Goal: Transaction & Acquisition: Book appointment/travel/reservation

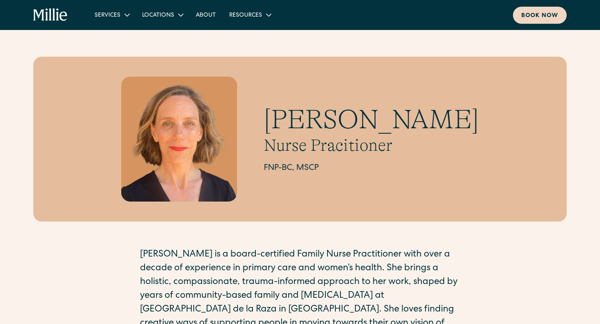
click at [556, 15] on div "Book now" at bounding box center [539, 16] width 37 height 9
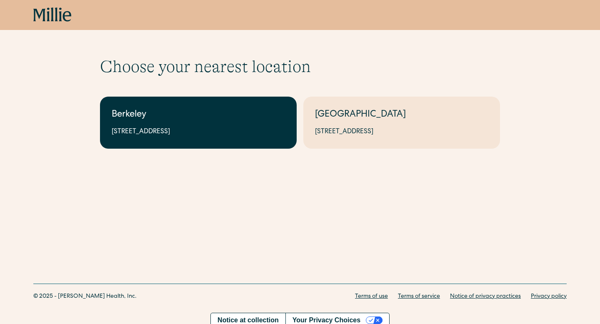
click at [222, 109] on div "Berkeley" at bounding box center [198, 115] width 173 height 14
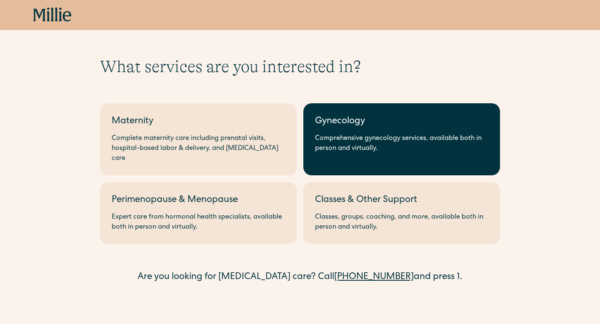
click at [356, 158] on link "Gynecology Comprehensive gynecology services, available both in person and virt…" at bounding box center [401, 139] width 197 height 72
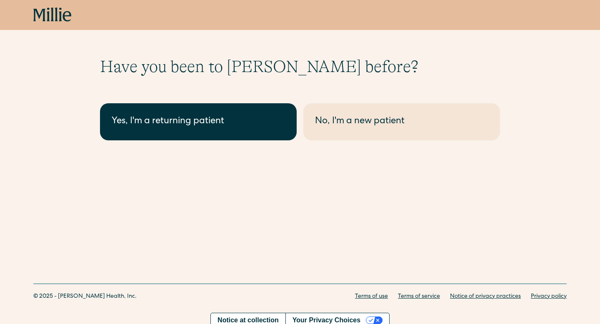
click at [252, 124] on div "Yes, I'm a returning patient" at bounding box center [198, 122] width 173 height 14
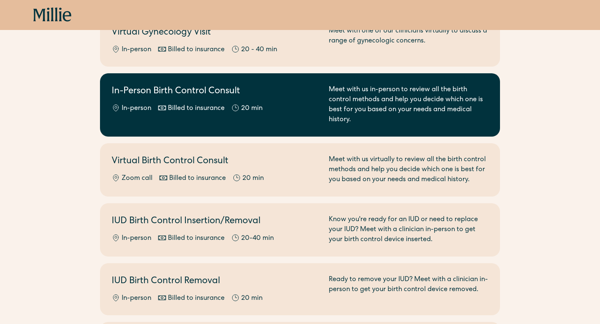
scroll to position [270, 0]
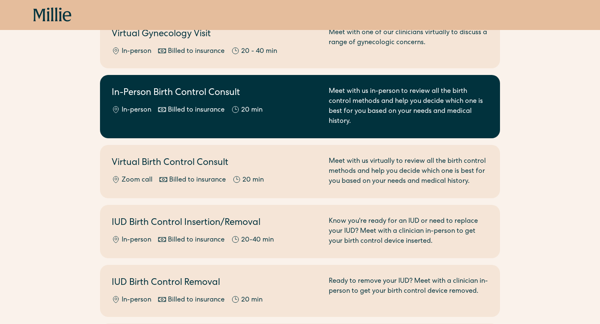
click at [290, 105] on div "In-person Billed to insurance 20 min" at bounding box center [215, 110] width 207 height 10
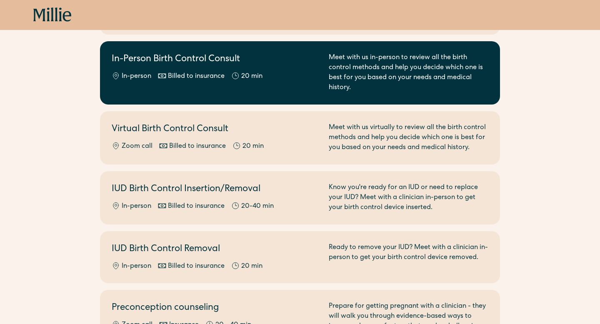
scroll to position [314, 0]
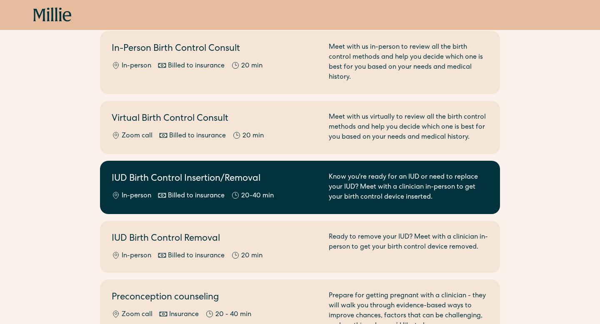
click at [316, 172] on h2 "IUD Birth Control Insertion/Removal" at bounding box center [215, 179] width 207 height 14
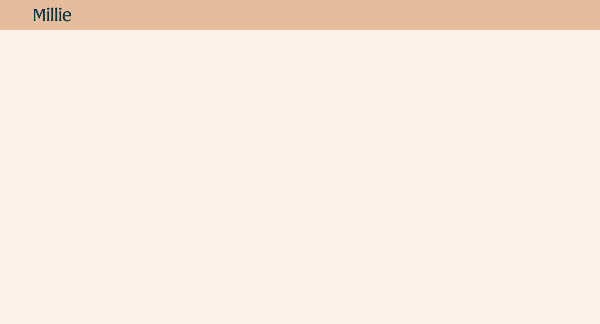
scroll to position [91, 0]
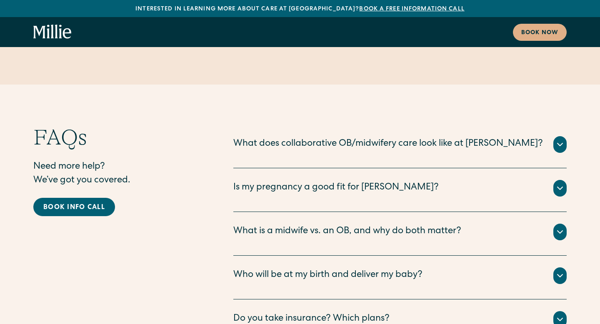
scroll to position [4335, 0]
